Goal: Task Accomplishment & Management: Manage account settings

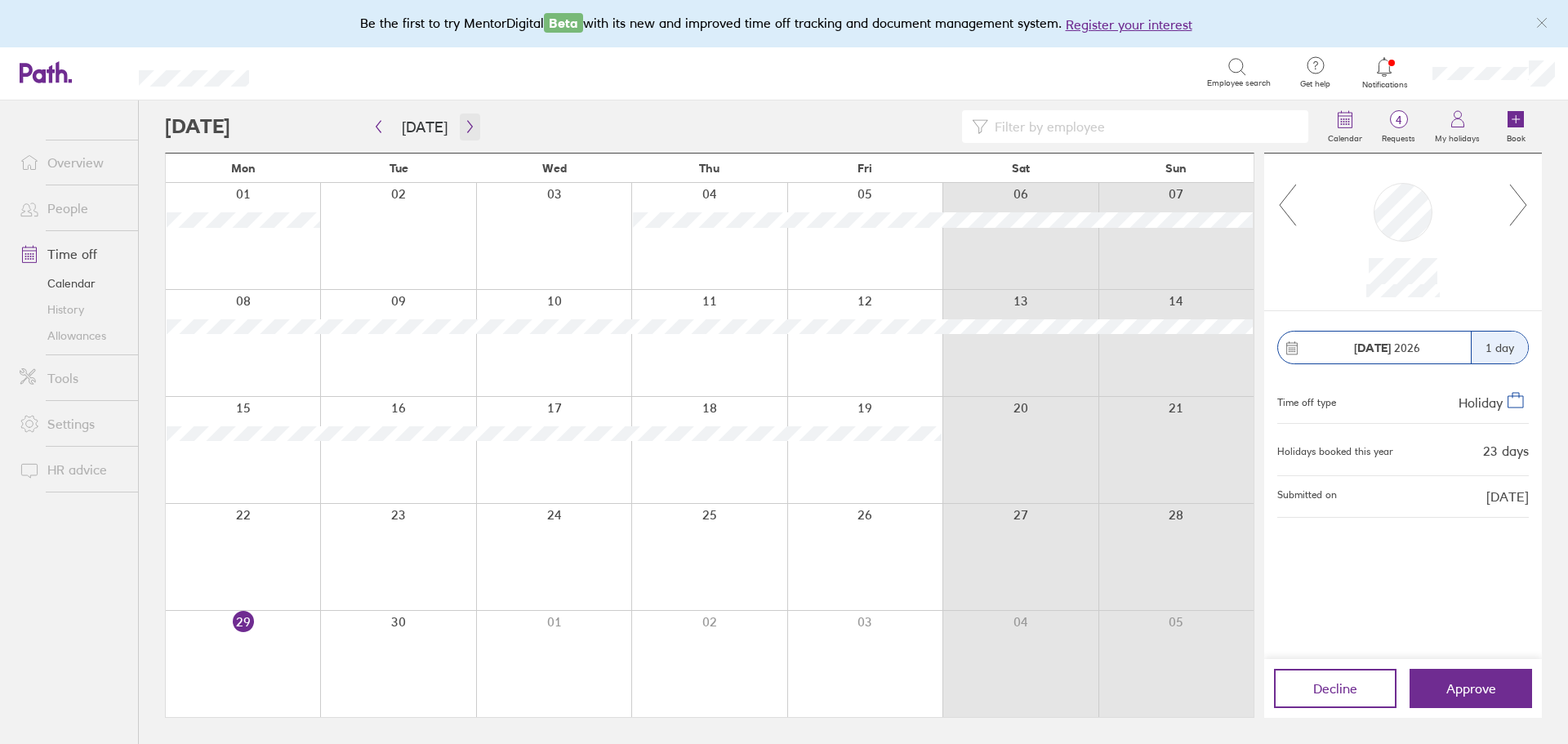
click at [460, 130] on button "button" at bounding box center [470, 127] width 20 height 27
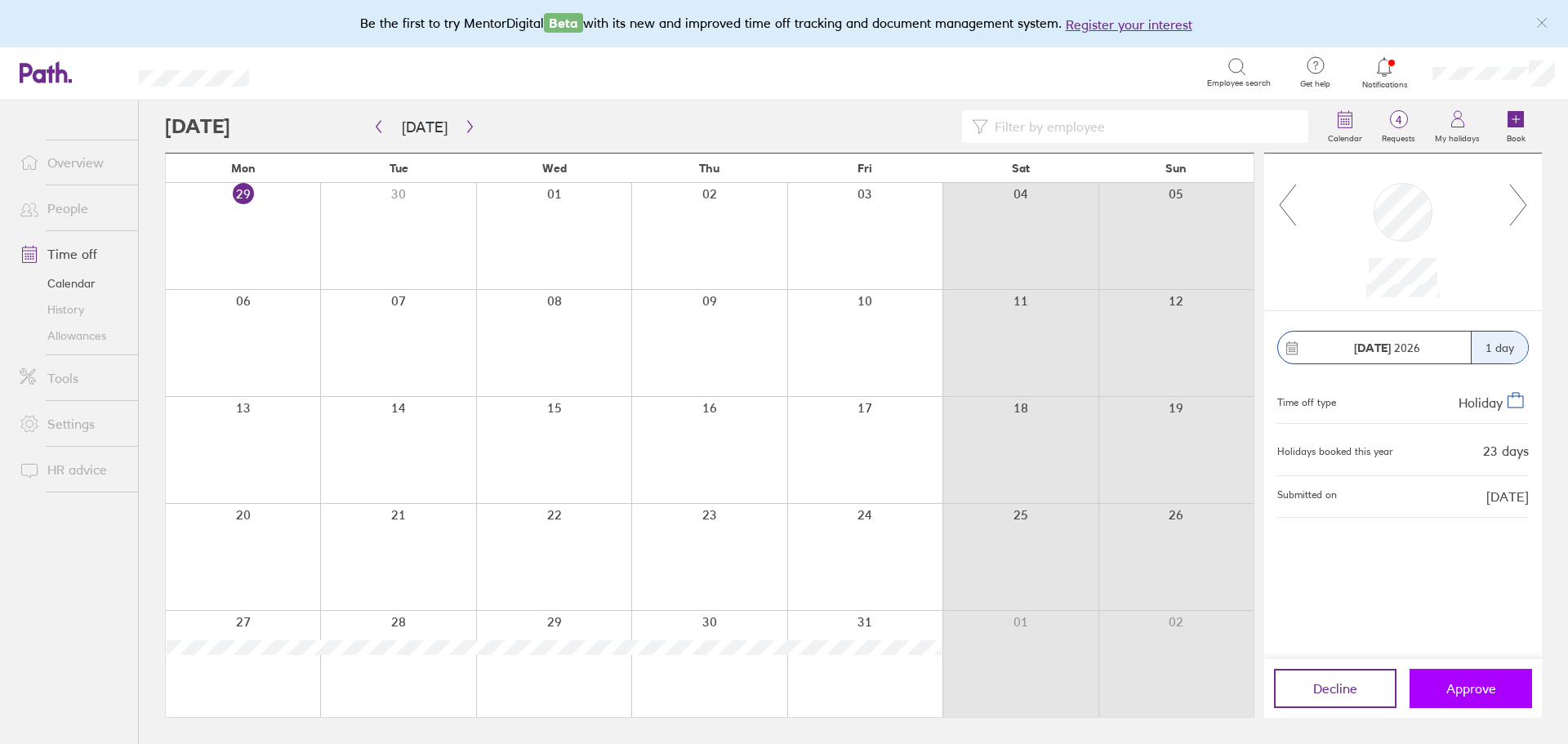
click at [1492, 687] on span "Approve" at bounding box center [1471, 688] width 50 height 15
click at [1390, 79] on link "Notifications" at bounding box center [1384, 72] width 53 height 34
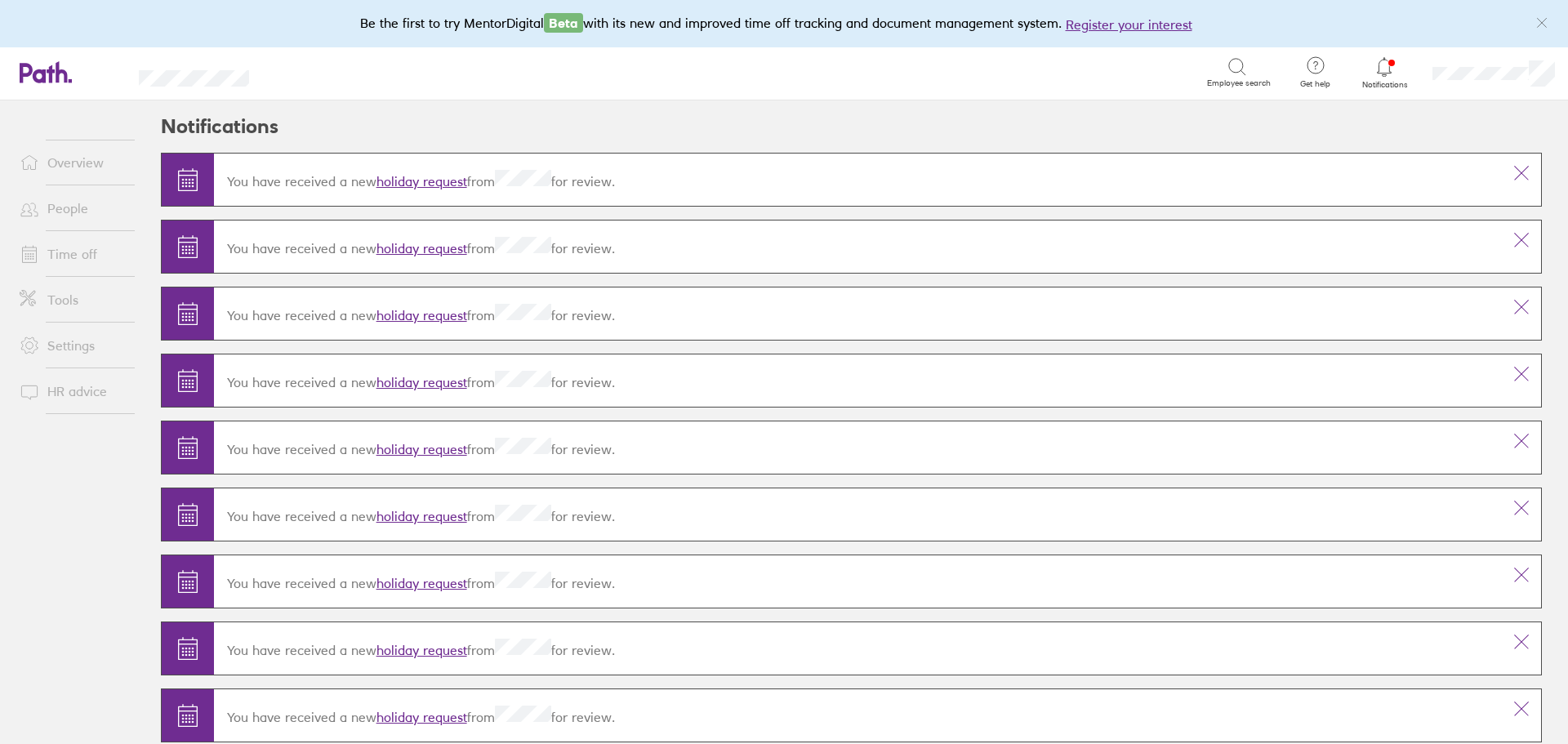
click at [1390, 79] on link "Notifications" at bounding box center [1384, 72] width 53 height 34
click at [413, 178] on link "holiday request" at bounding box center [422, 181] width 91 height 17
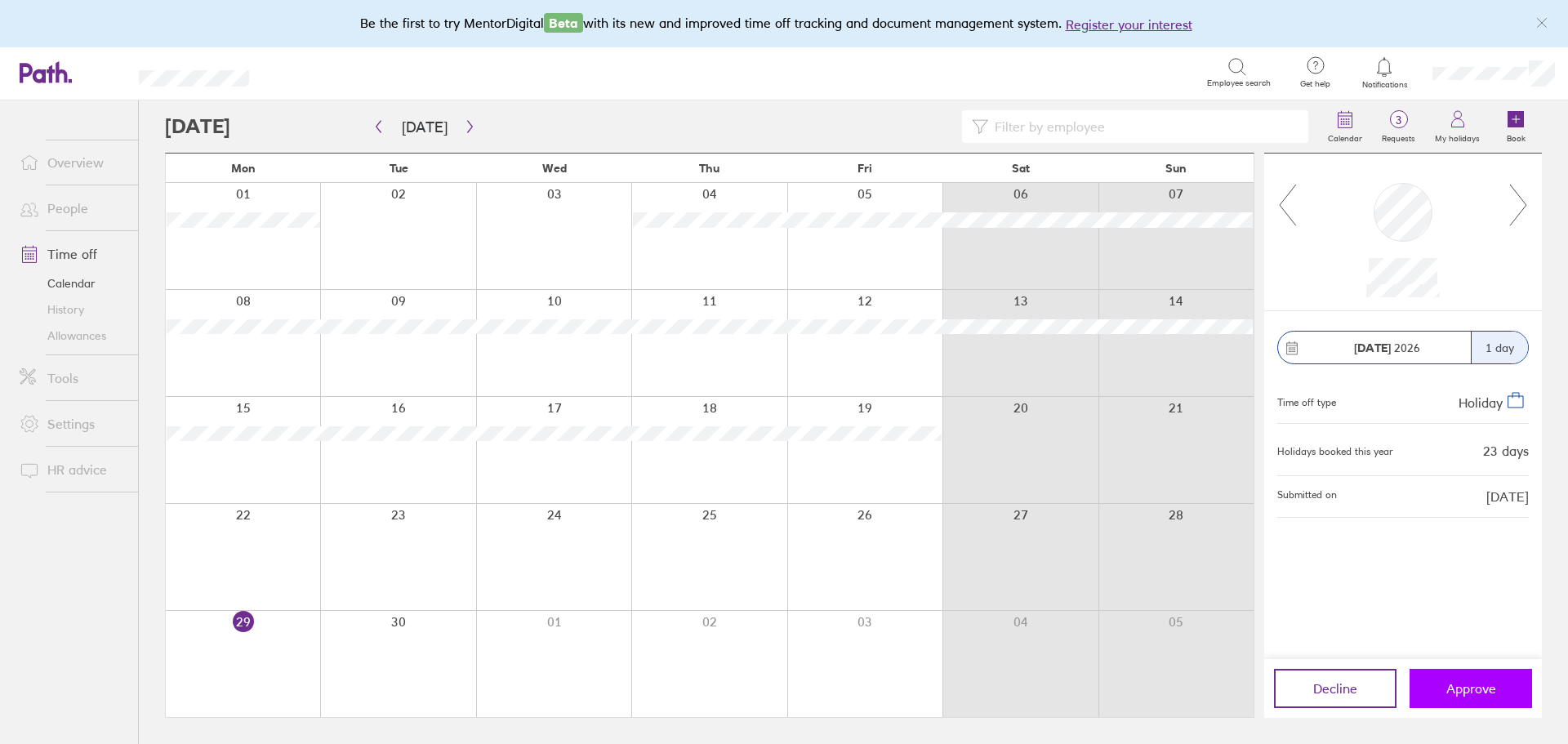
click at [1481, 684] on span "Approve" at bounding box center [1471, 688] width 50 height 15
click at [1469, 678] on button "Approve" at bounding box center [1471, 688] width 122 height 39
click at [1400, 132] on label "Requests" at bounding box center [1398, 136] width 53 height 15
click at [1474, 690] on span "Approve" at bounding box center [1471, 688] width 50 height 15
